Goal: Book appointment/travel/reservation

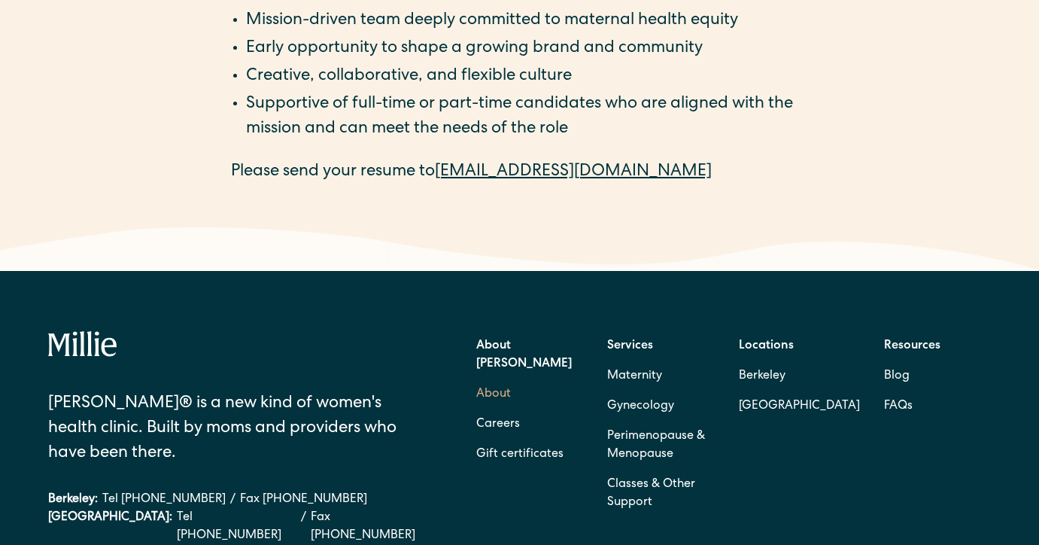
click at [494, 379] on link "About" at bounding box center [493, 394] width 35 height 30
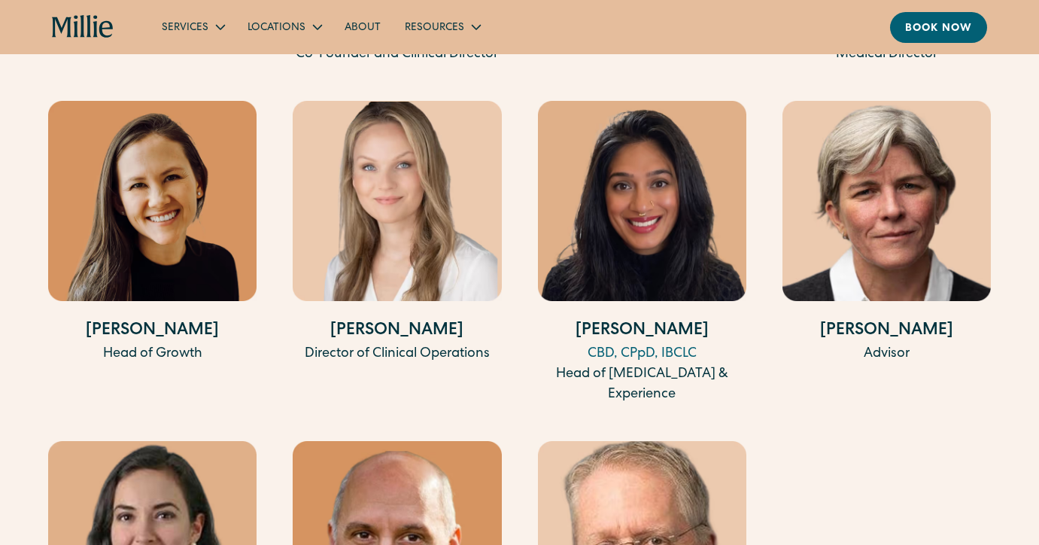
scroll to position [3153, 0]
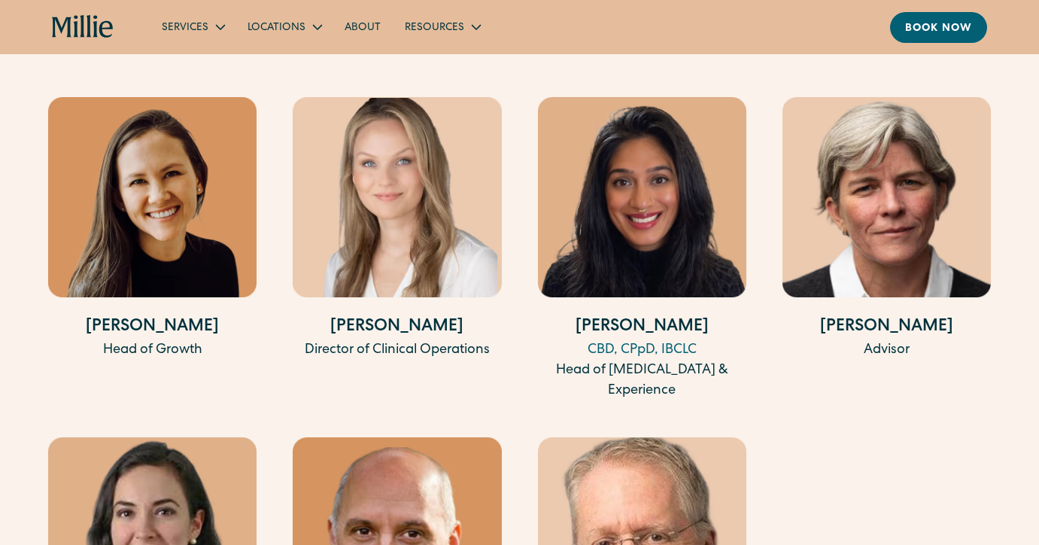
click at [604, 340] on div "CBD, CPpD, IBCLC" at bounding box center [642, 350] width 208 height 20
drag, startPoint x: 696, startPoint y: 310, endPoint x: 599, endPoint y: 310, distance: 97.1
click at [599, 315] on h4 "Shalini Shah" at bounding box center [642, 327] width 208 height 25
copy h4 "halini Shah"
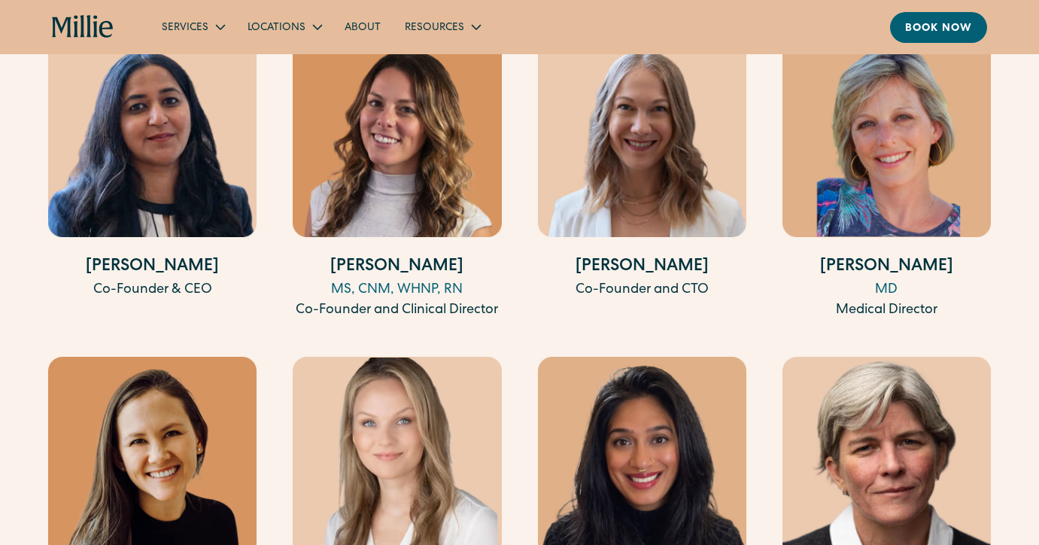
scroll to position [2804, 0]
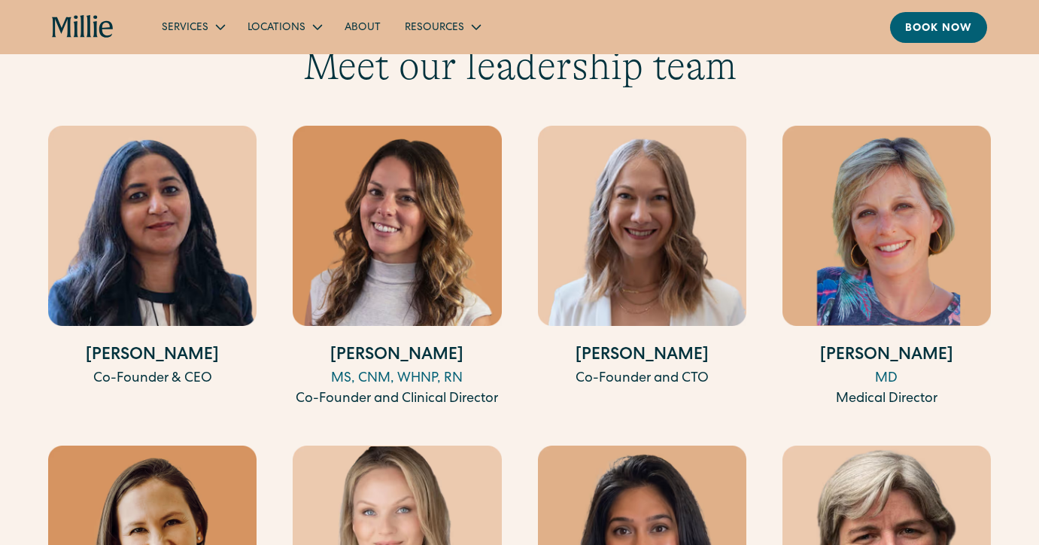
click at [400, 251] on img at bounding box center [397, 226] width 208 height 200
click at [397, 344] on h4 "[PERSON_NAME]" at bounding box center [397, 356] width 208 height 25
click at [430, 369] on div "MS, CNM, WHNP, RN" at bounding box center [397, 379] width 208 height 20
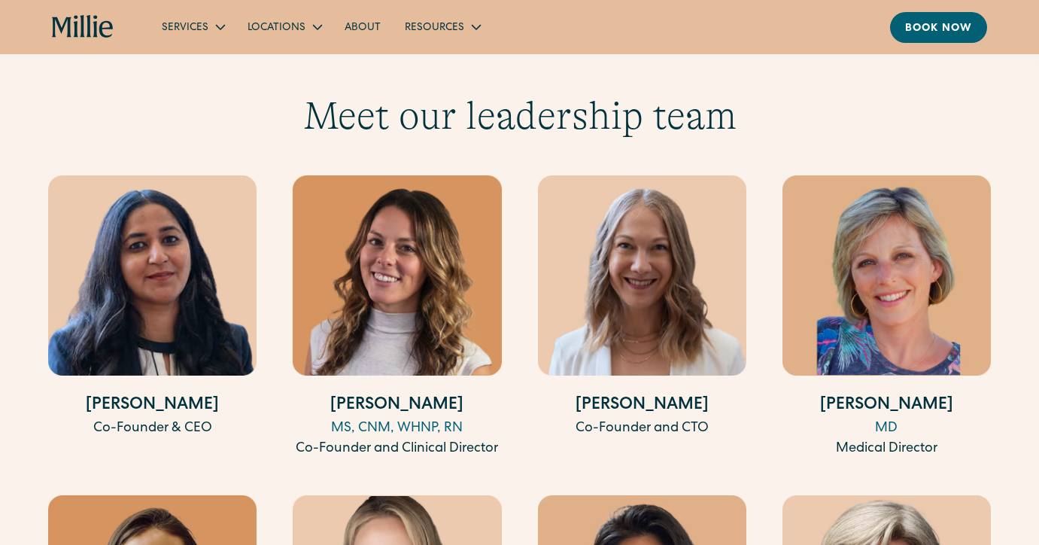
scroll to position [2734, 0]
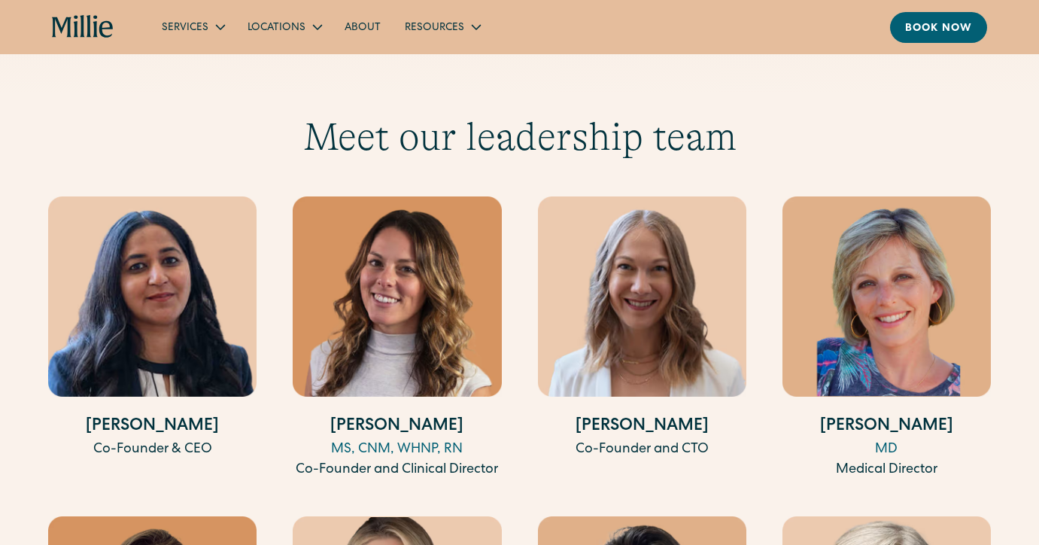
click at [408, 264] on img at bounding box center [397, 296] width 208 height 200
click at [668, 316] on img at bounding box center [642, 296] width 208 height 200
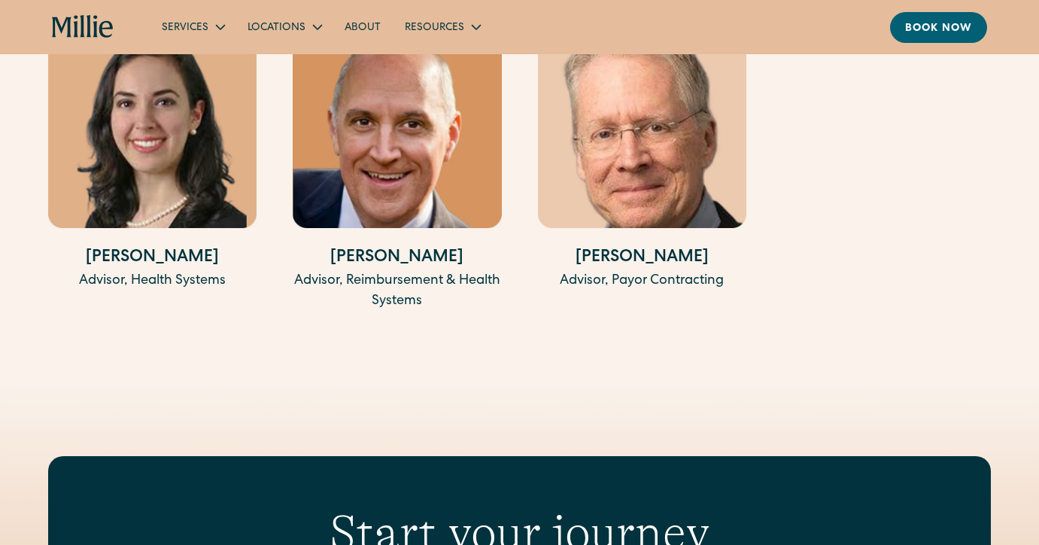
scroll to position [3563, 0]
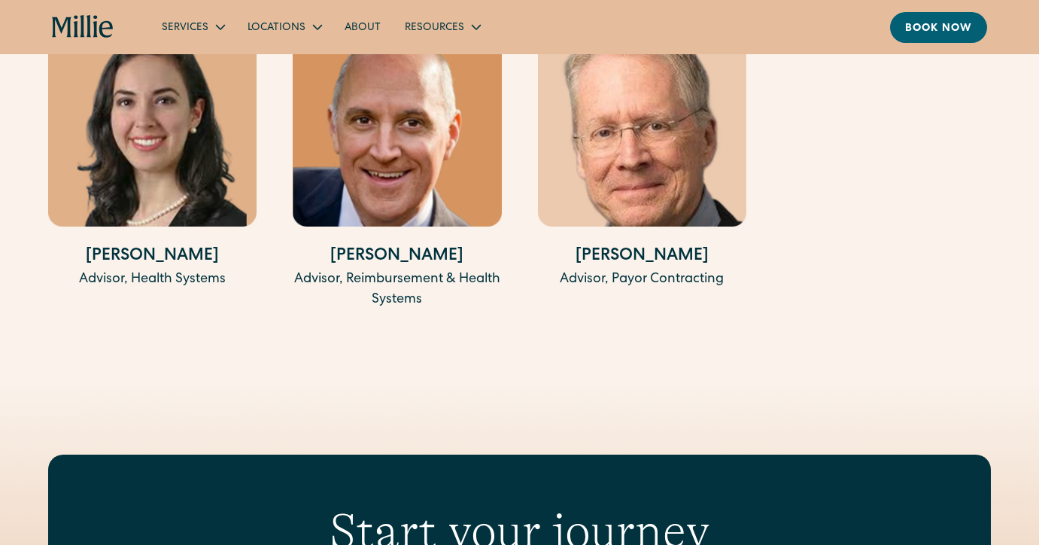
click at [676, 269] on div "Advisor, Payor Contracting" at bounding box center [642, 279] width 208 height 20
click at [587, 206] on div "Stephen J. Linesch Advisor, Payor Contracting" at bounding box center [642, 168] width 208 height 284
click at [611, 146] on img at bounding box center [642, 126] width 208 height 200
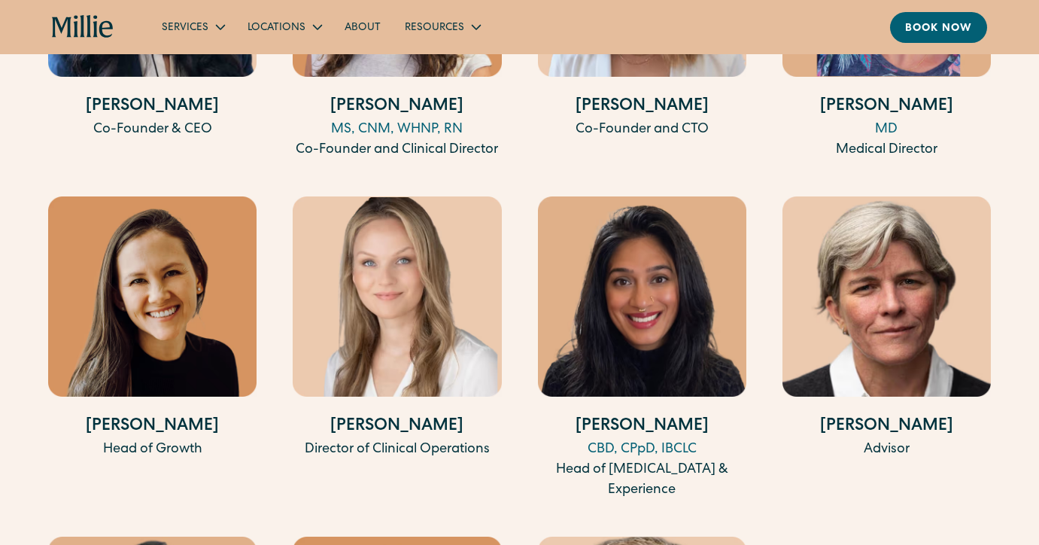
scroll to position [3050, 0]
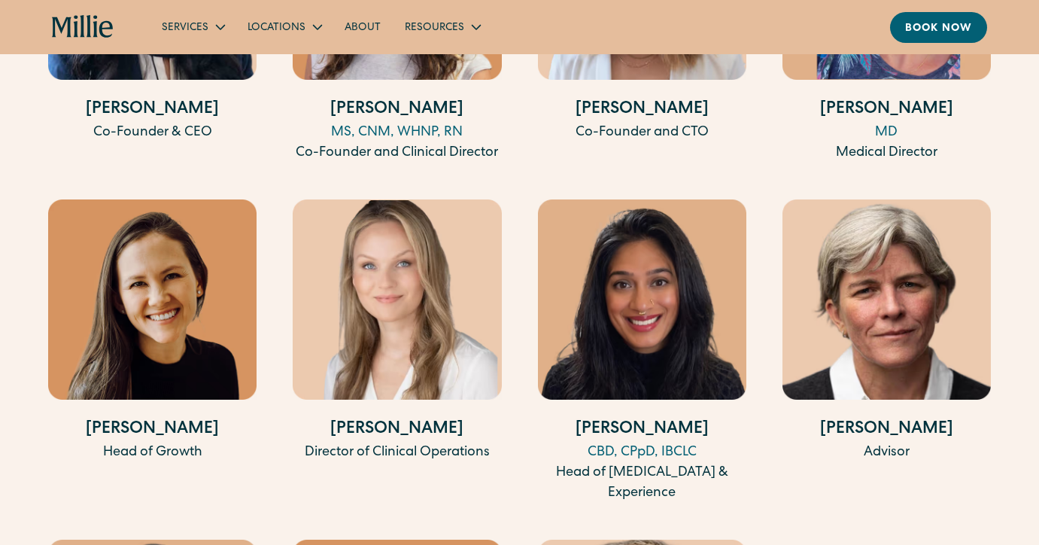
click at [405, 316] on img at bounding box center [397, 299] width 208 height 200
click at [396, 254] on img at bounding box center [397, 299] width 208 height 200
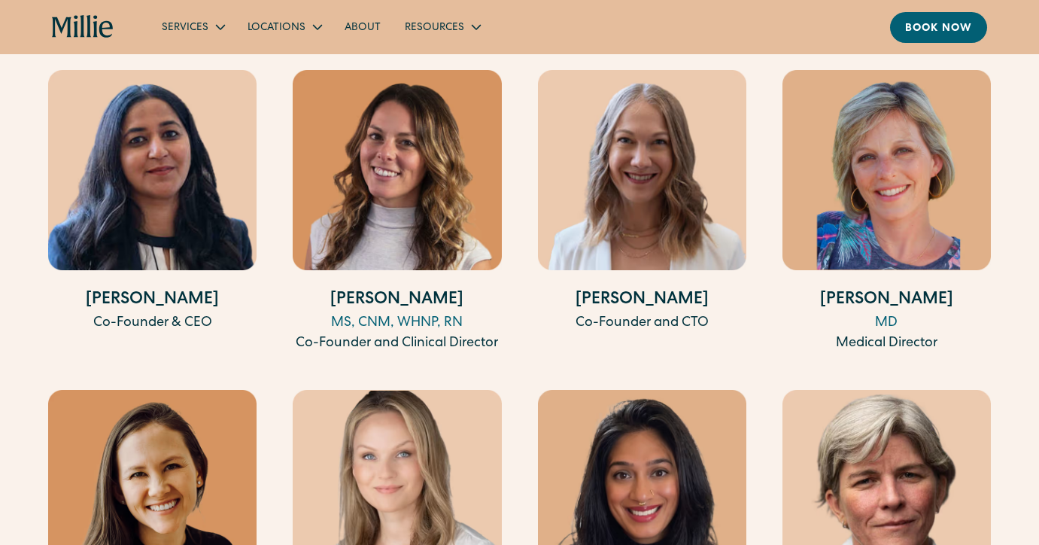
scroll to position [2828, 0]
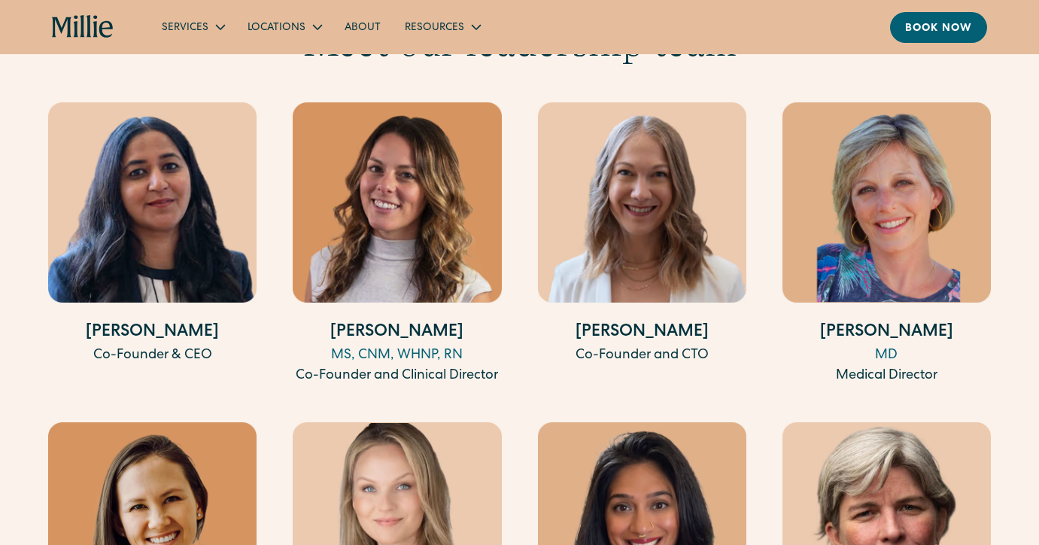
click at [190, 153] on img at bounding box center [152, 202] width 208 height 200
click at [189, 345] on div "Co-Founder & CEO" at bounding box center [152, 355] width 208 height 20
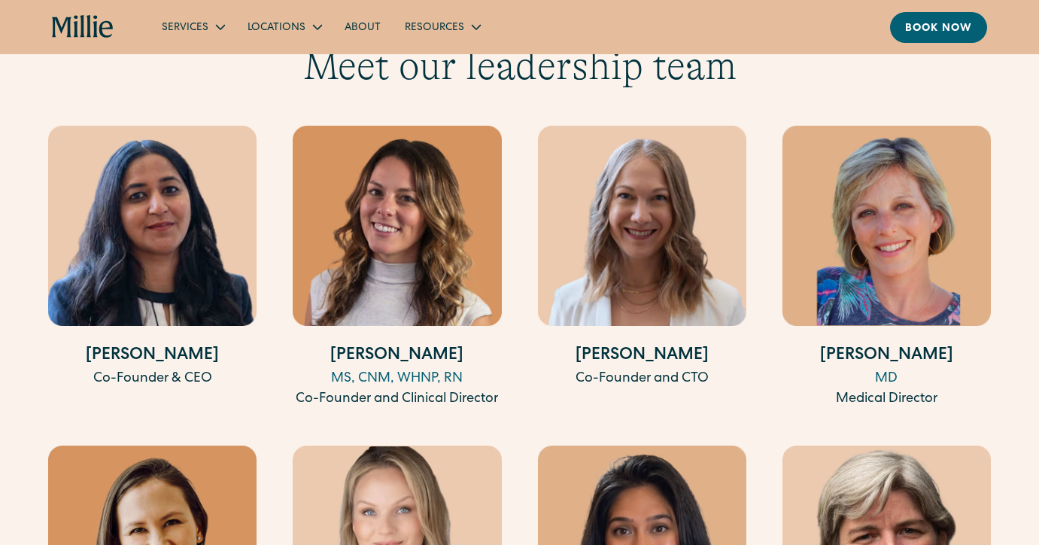
scroll to position [2799, 0]
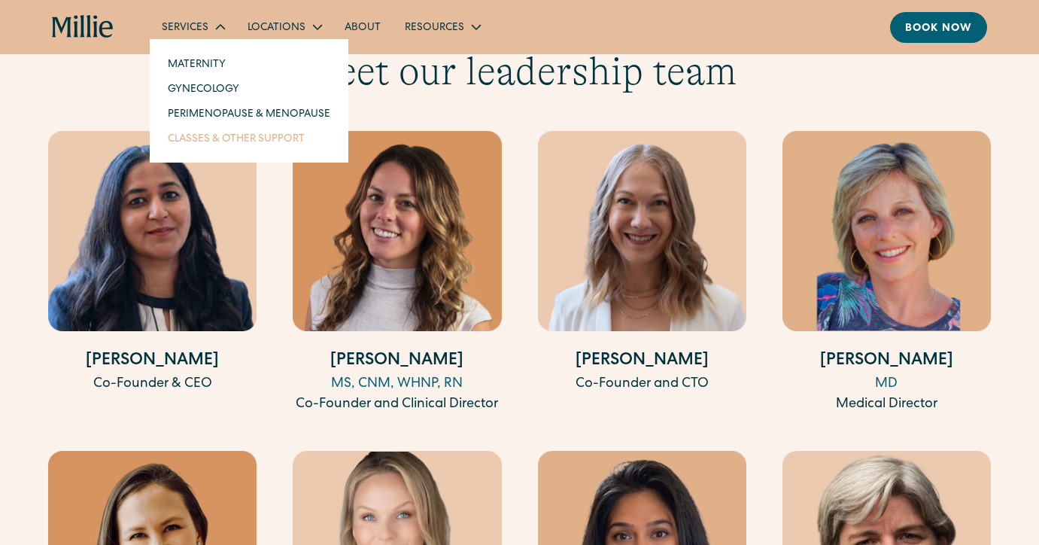
click at [216, 146] on link "Classes & Other Support" at bounding box center [249, 138] width 187 height 25
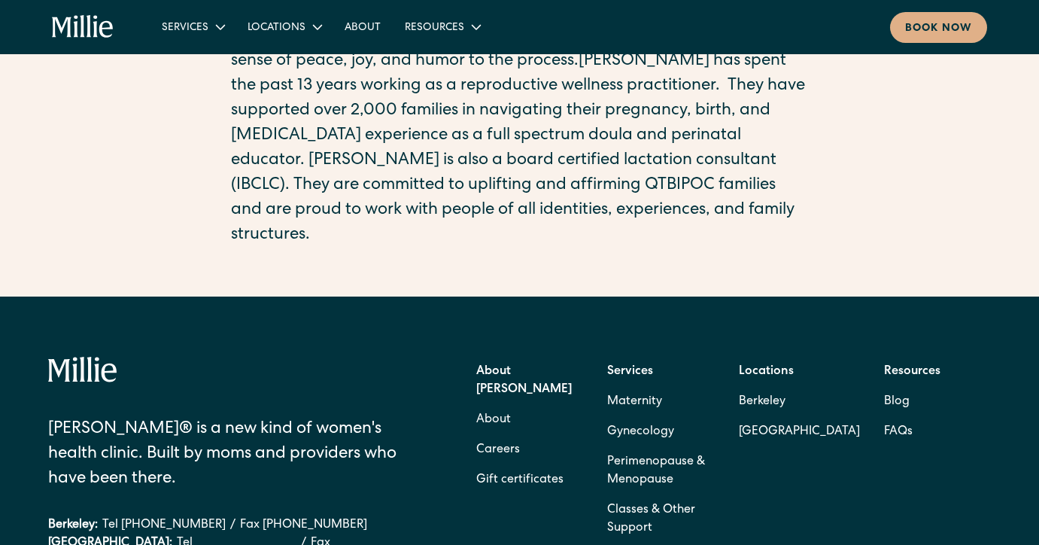
scroll to position [494, 0]
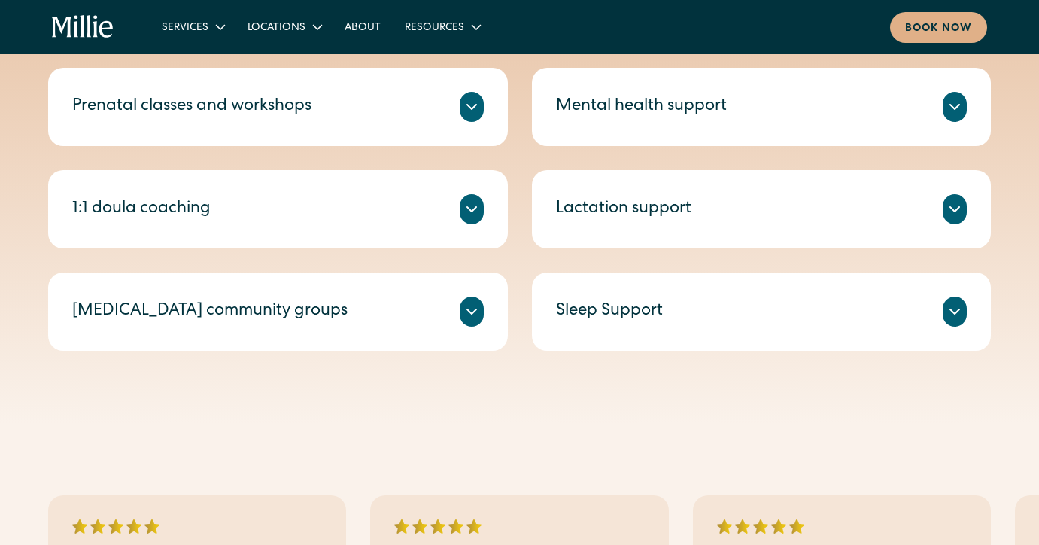
scroll to position [613, 0]
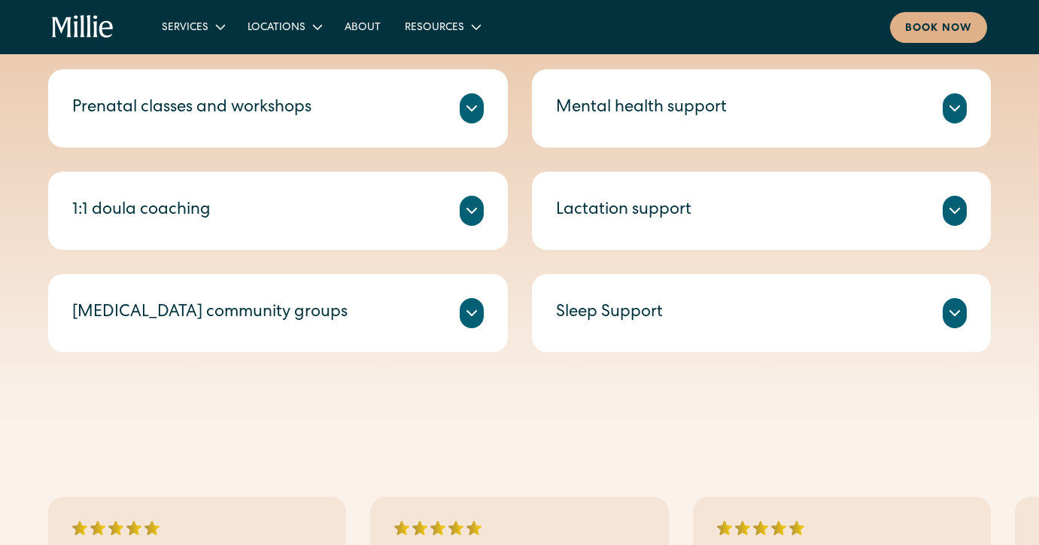
click at [473, 210] on icon at bounding box center [471, 210] width 9 height 5
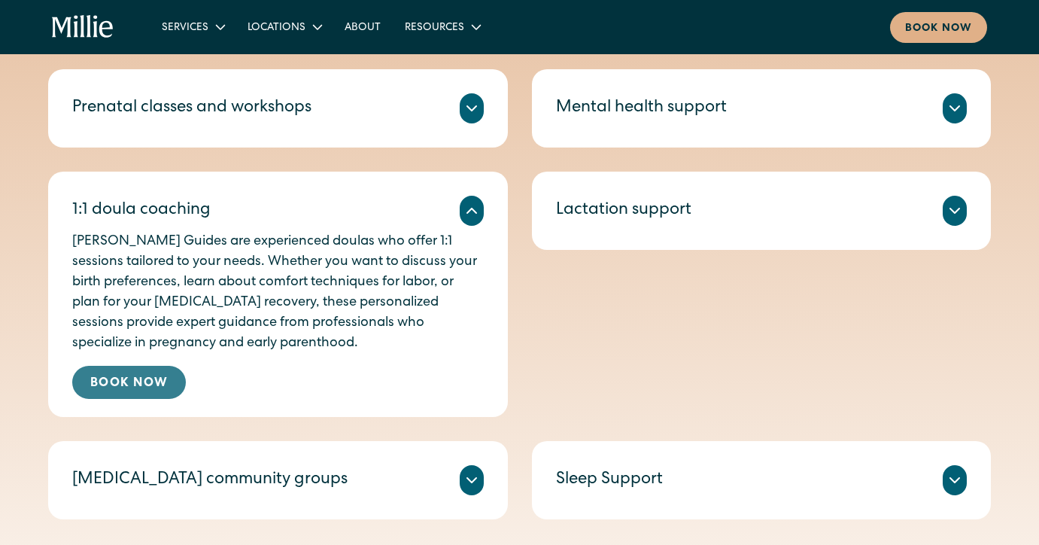
click at [138, 376] on link "Book Now" at bounding box center [129, 382] width 114 height 33
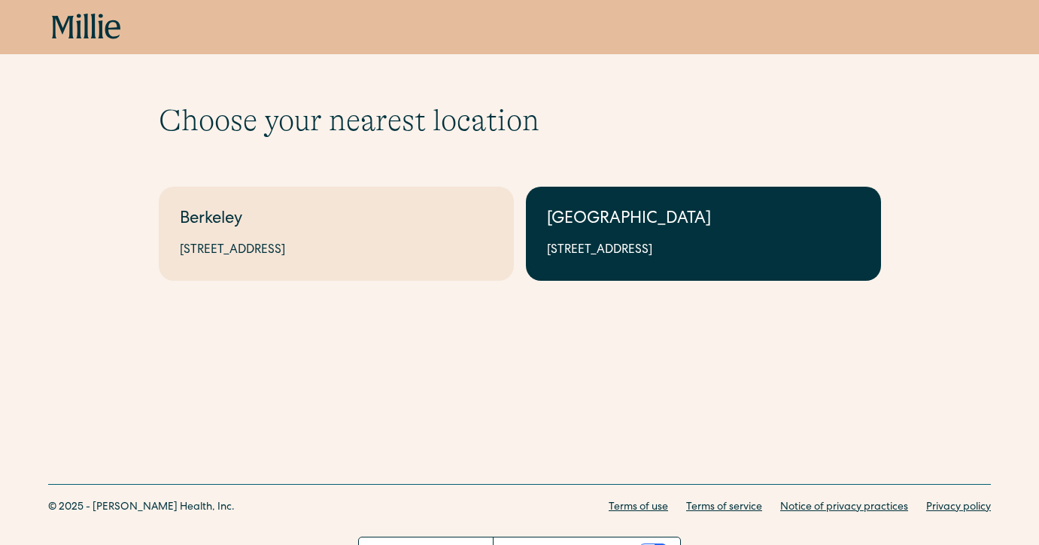
click at [669, 243] on div "[STREET_ADDRESS]" at bounding box center [703, 251] width 313 height 18
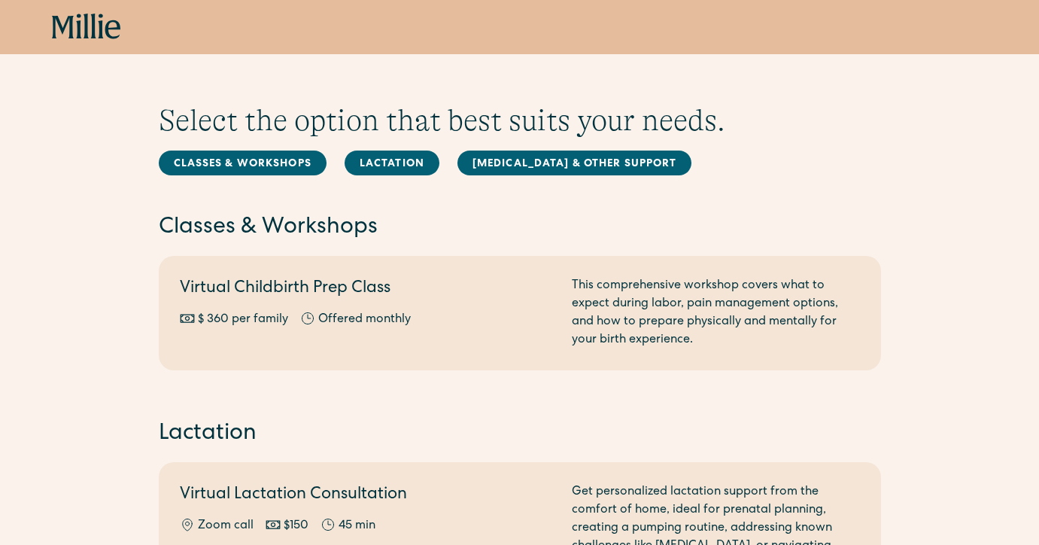
click at [83, 25] on icon at bounding box center [86, 27] width 69 height 27
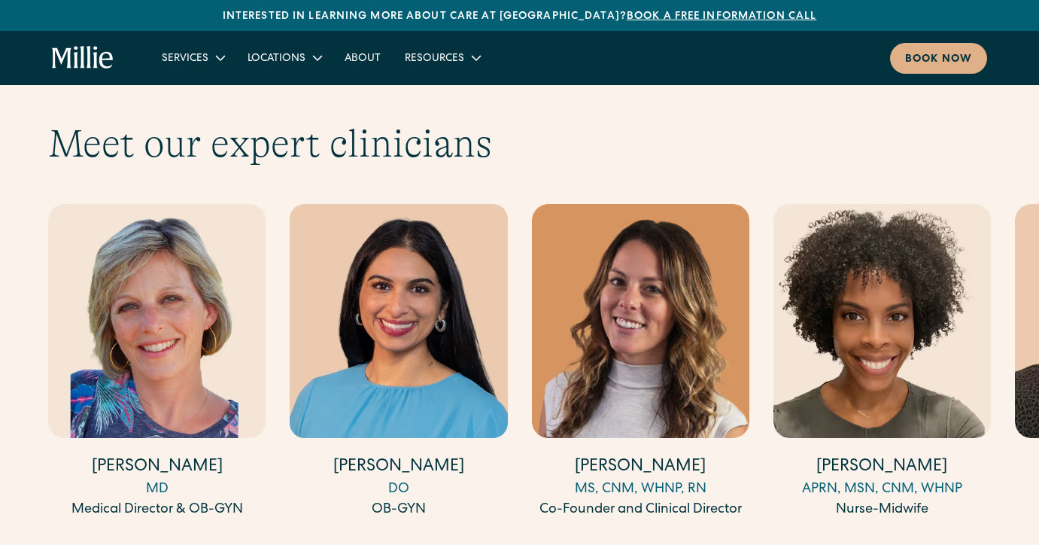
scroll to position [4602, 0]
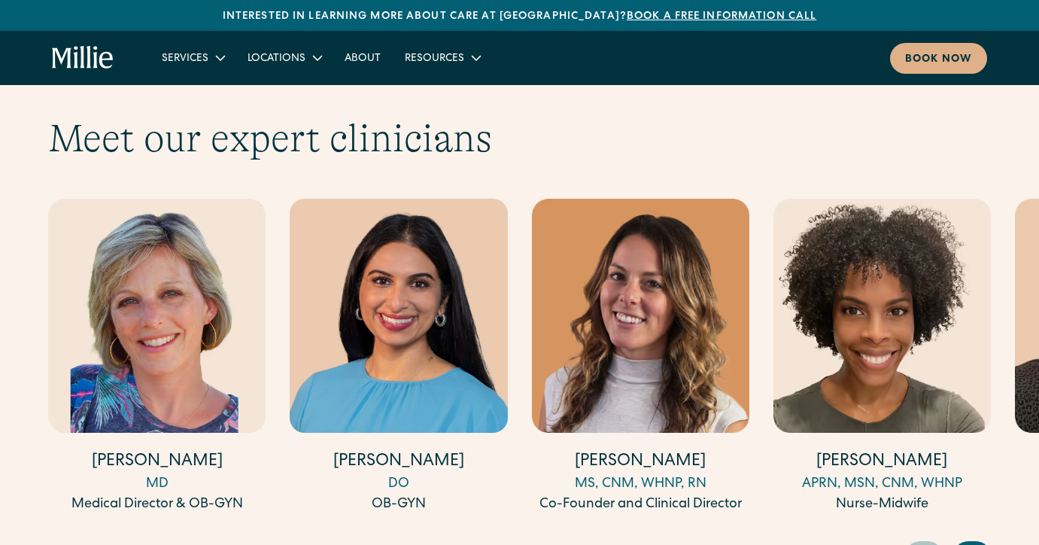
click at [655, 343] on img "3 / 17" at bounding box center [640, 316] width 217 height 235
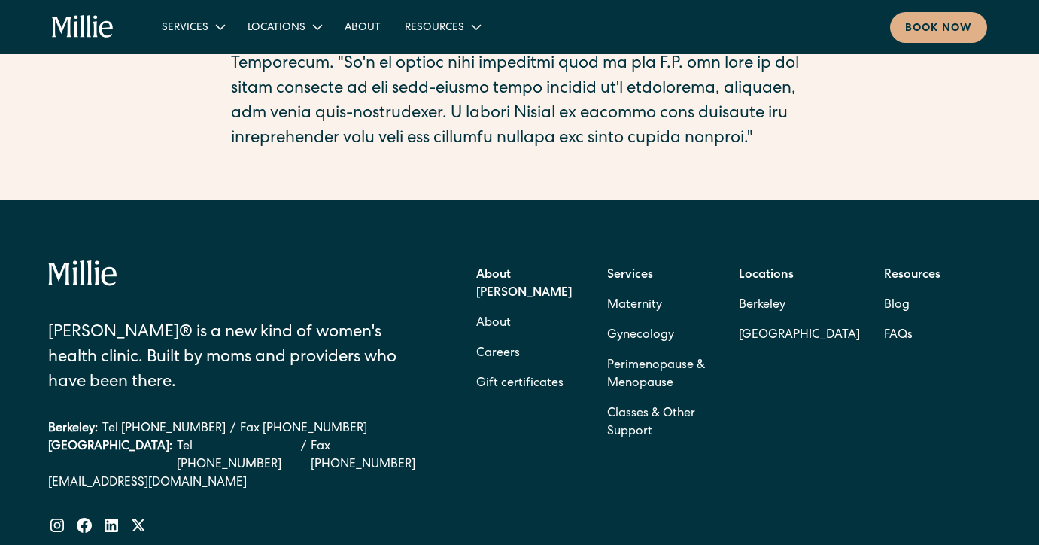
scroll to position [695, 0]
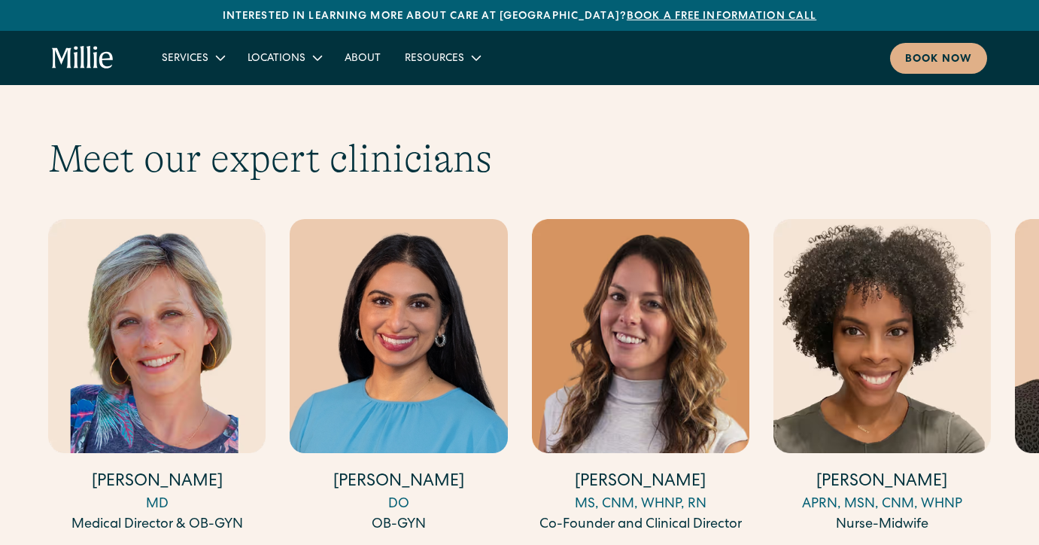
scroll to position [4595, 0]
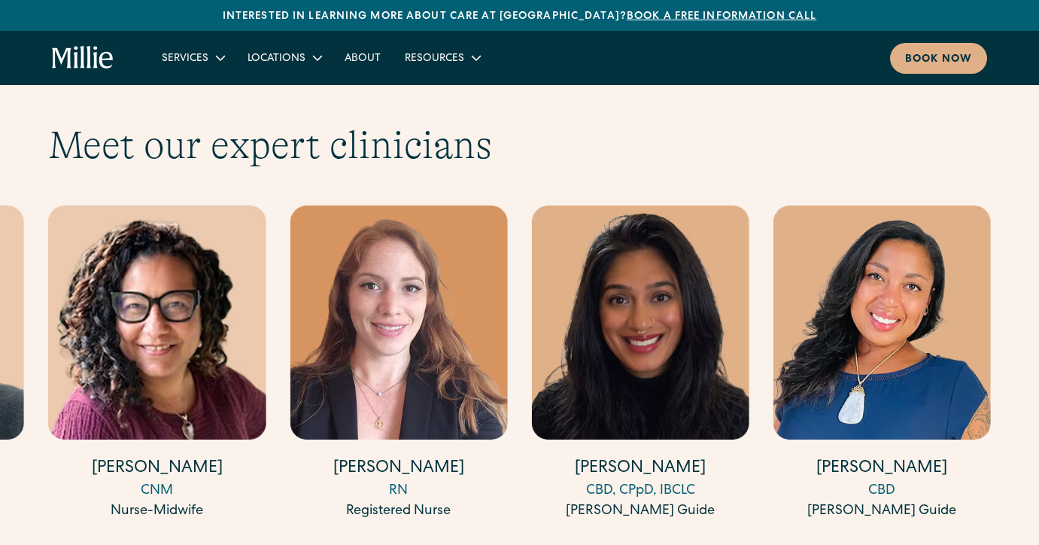
click at [910, 259] on img "17 / 17" at bounding box center [881, 322] width 217 height 235
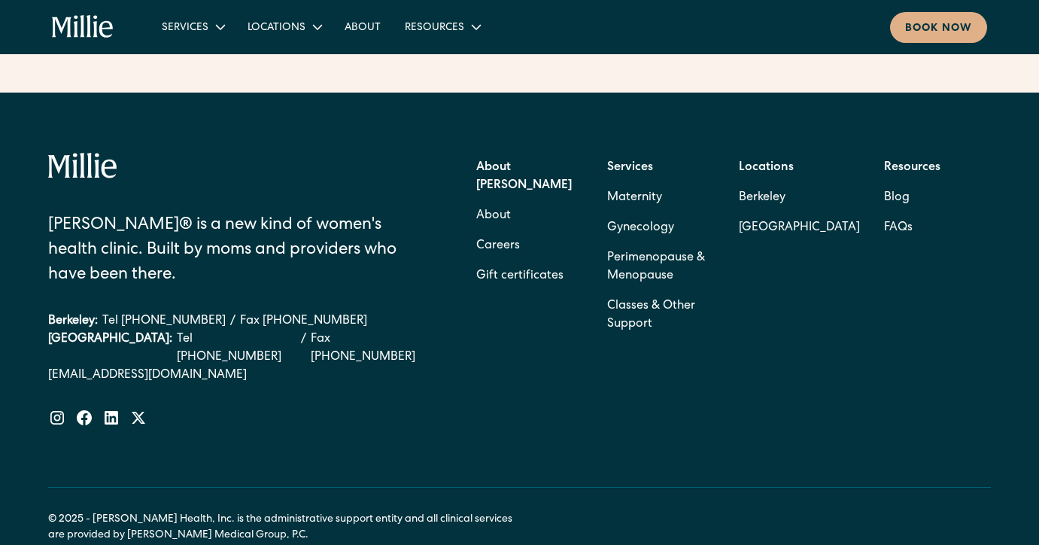
scroll to position [655, 0]
